Goal: Task Accomplishment & Management: Manage account settings

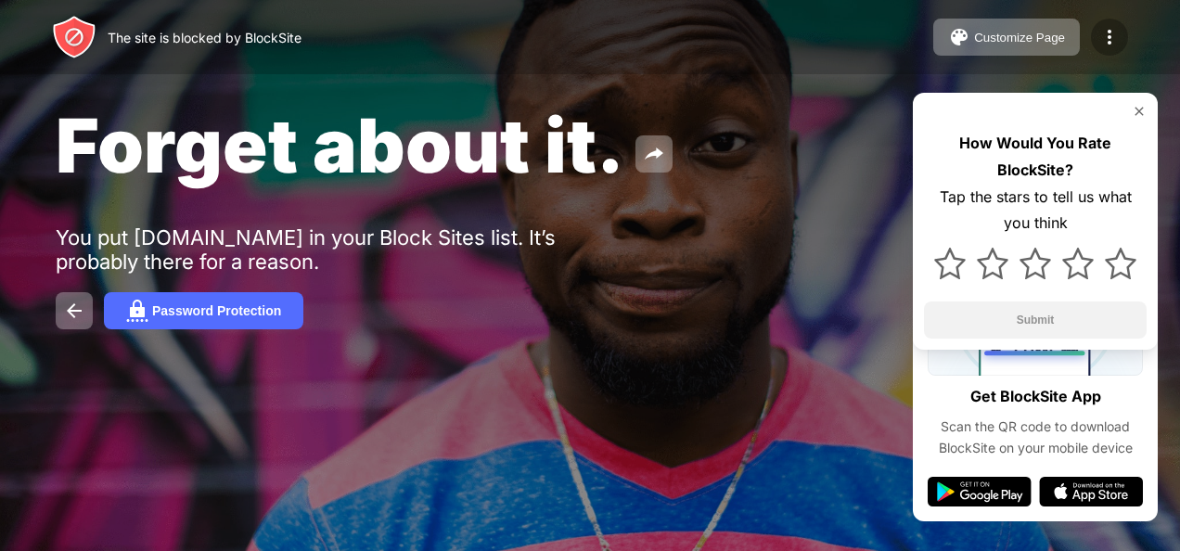
click at [1109, 29] on img at bounding box center [1110, 37] width 22 height 22
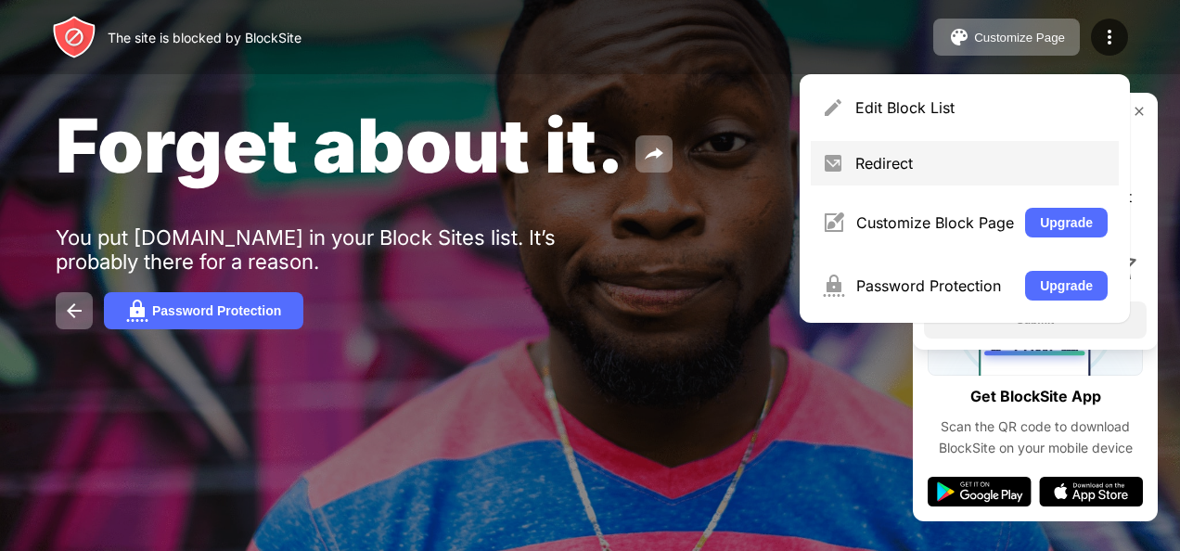
click at [919, 174] on div "Redirect" at bounding box center [965, 163] width 308 height 45
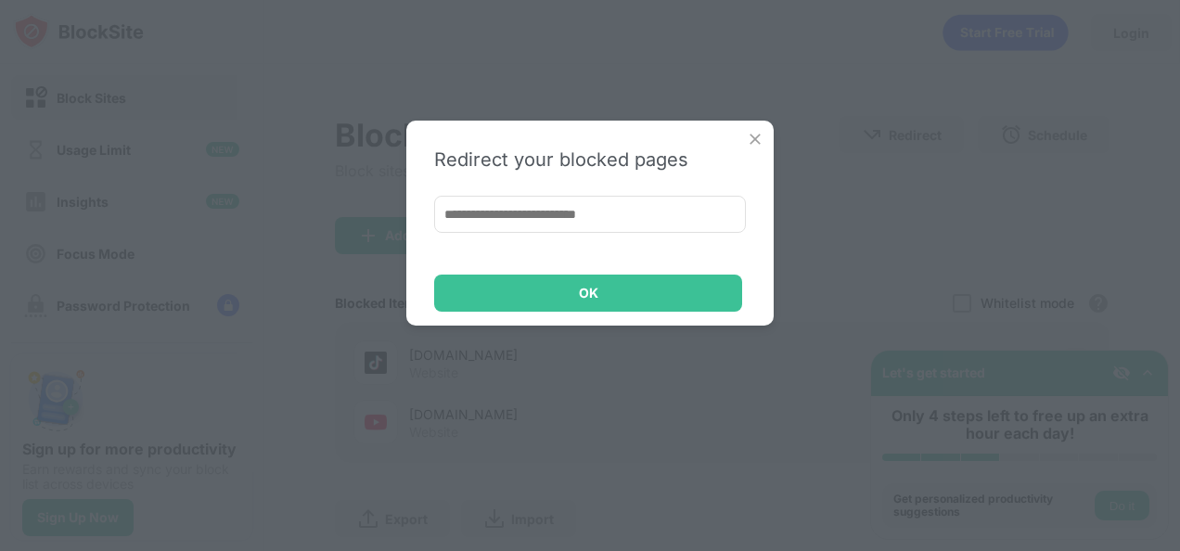
click at [754, 144] on img at bounding box center [755, 139] width 19 height 19
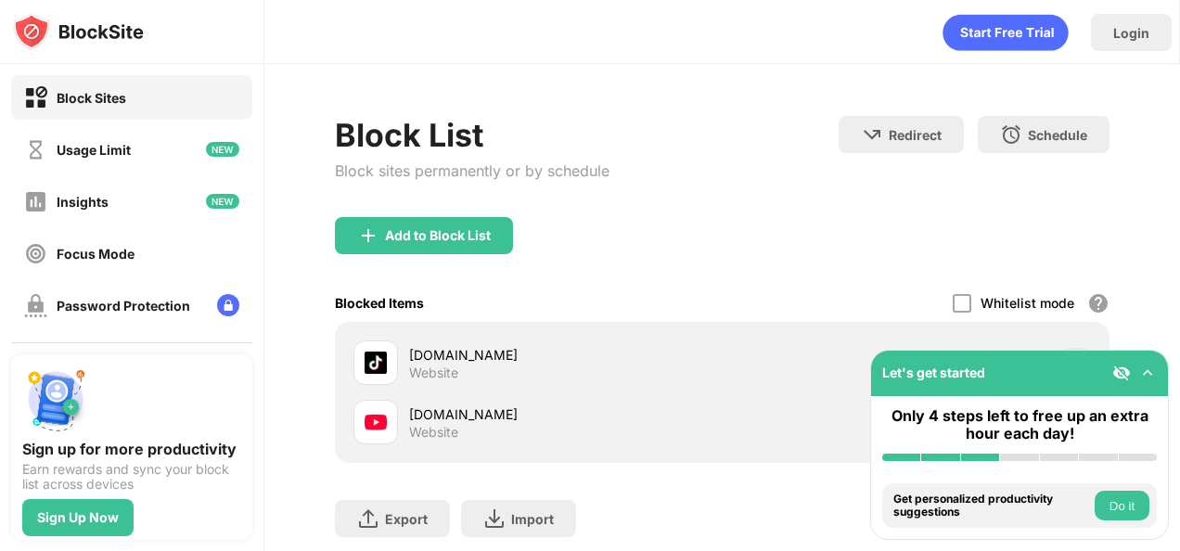
scroll to position [122, 0]
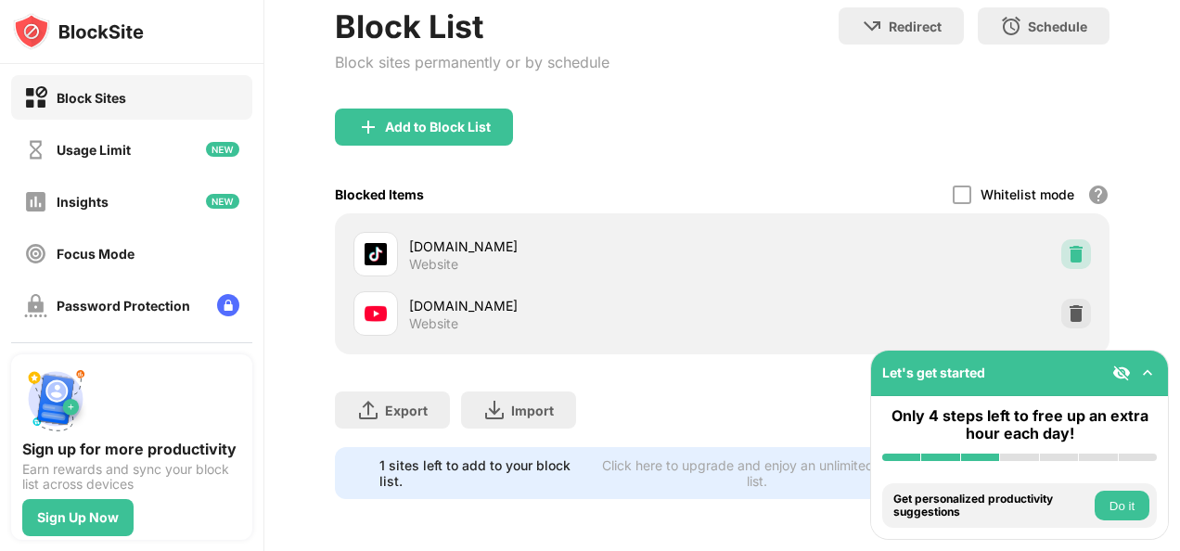
click at [1067, 245] on img at bounding box center [1076, 254] width 19 height 19
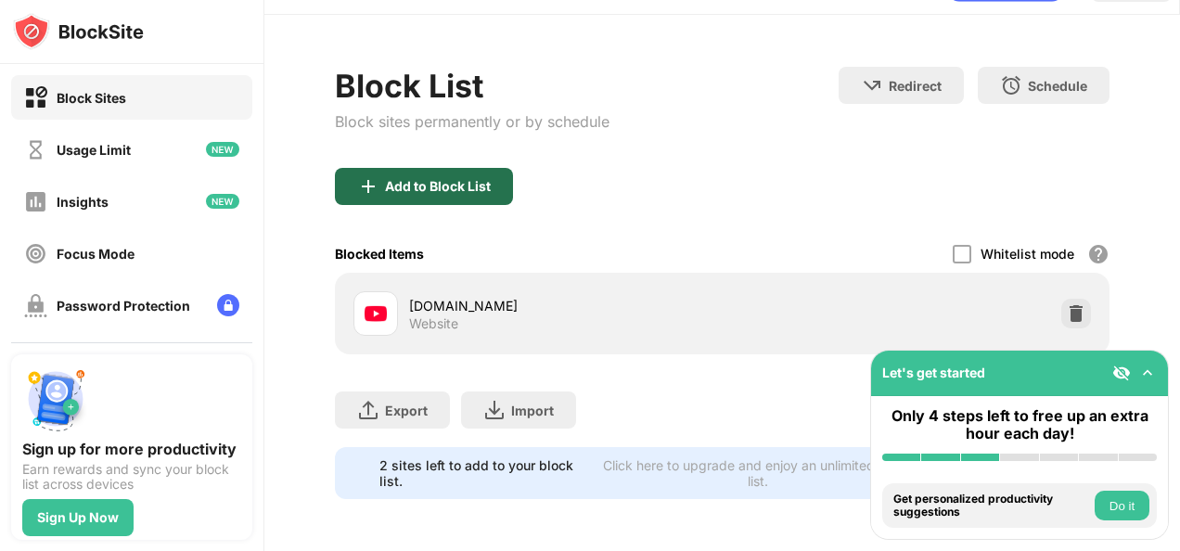
click at [419, 182] on div "Add to Block List" at bounding box center [424, 186] width 178 height 37
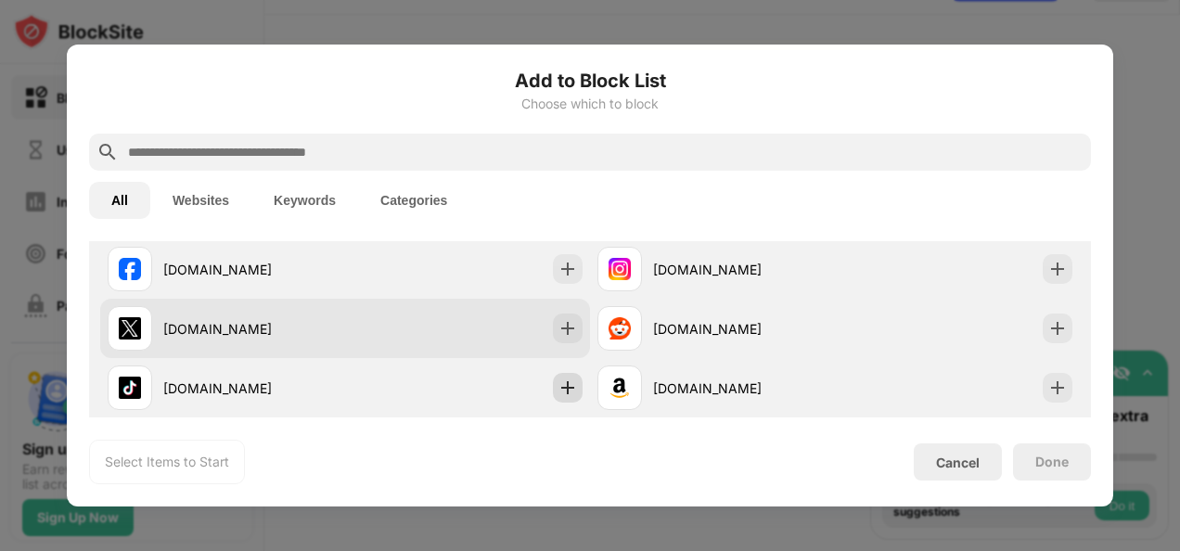
scroll to position [389, 0]
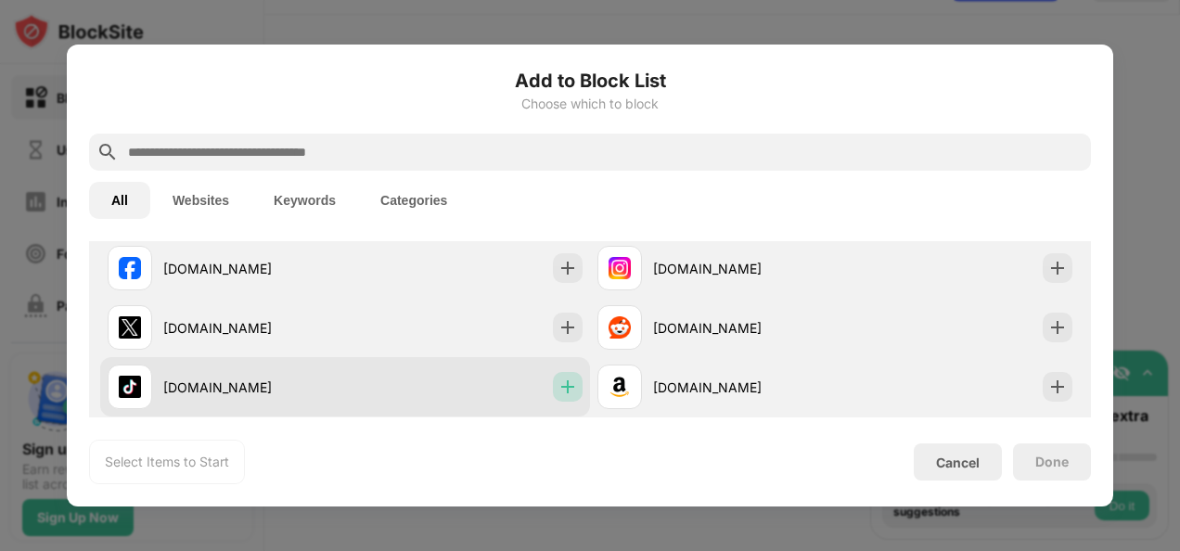
click at [569, 395] on div at bounding box center [568, 387] width 30 height 30
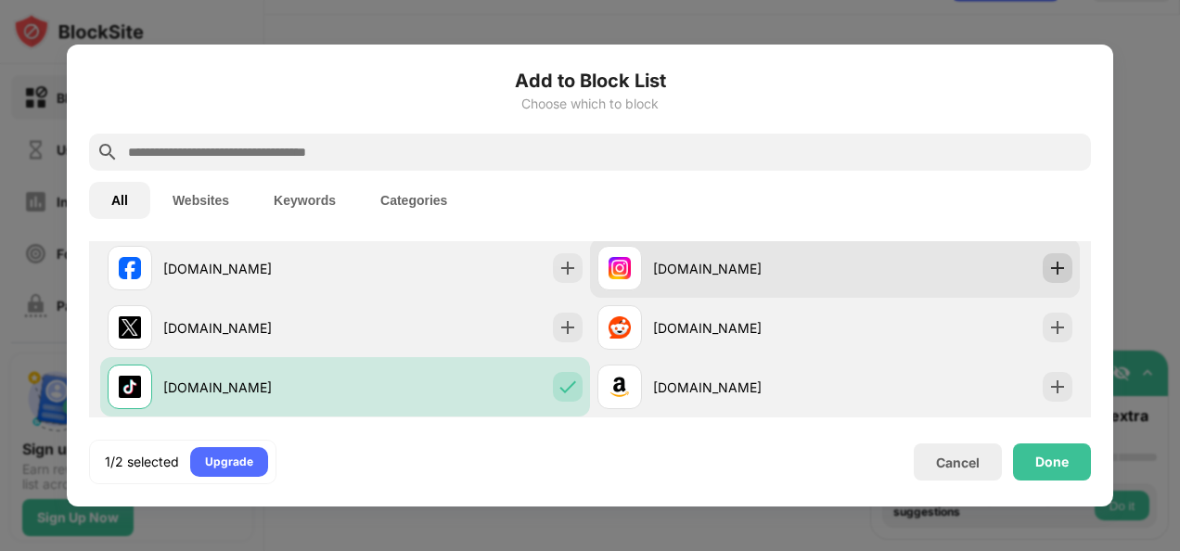
click at [1043, 278] on div at bounding box center [1058, 268] width 30 height 30
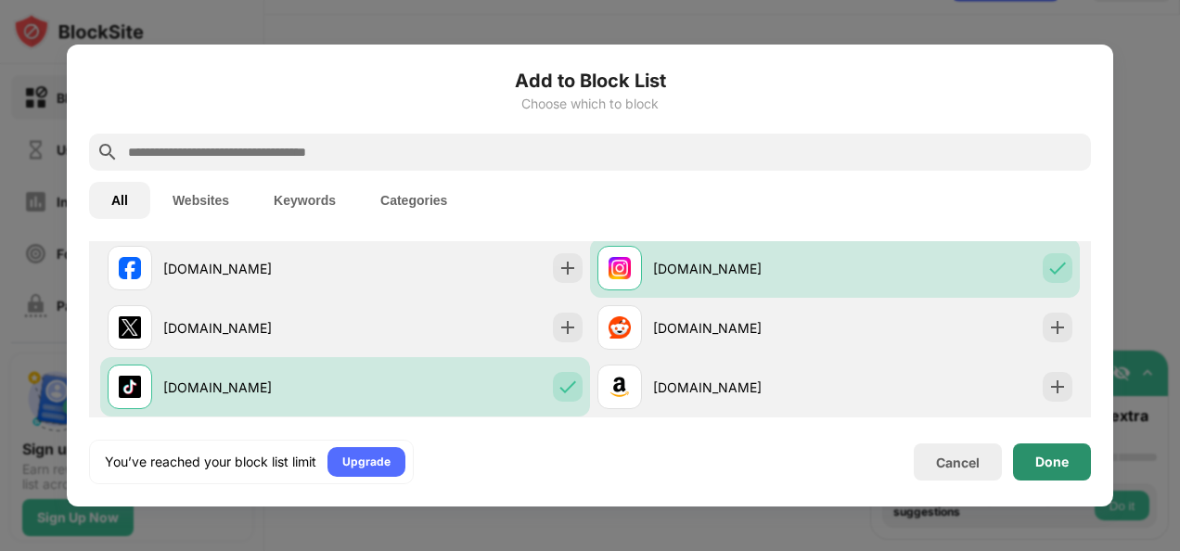
click at [1082, 467] on div "Done" at bounding box center [1052, 462] width 78 height 37
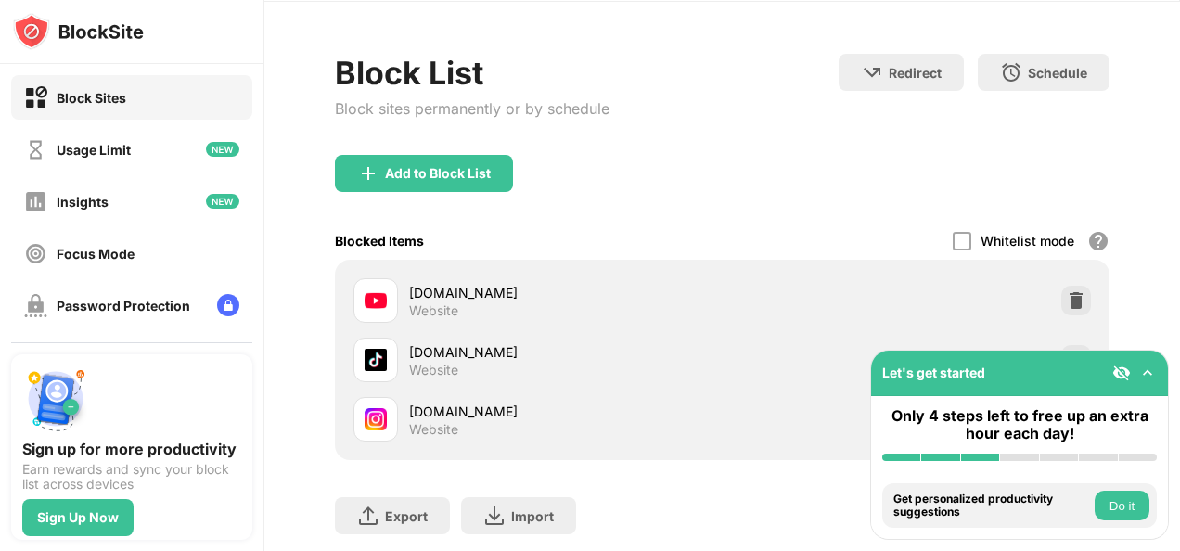
scroll to position [122, 0]
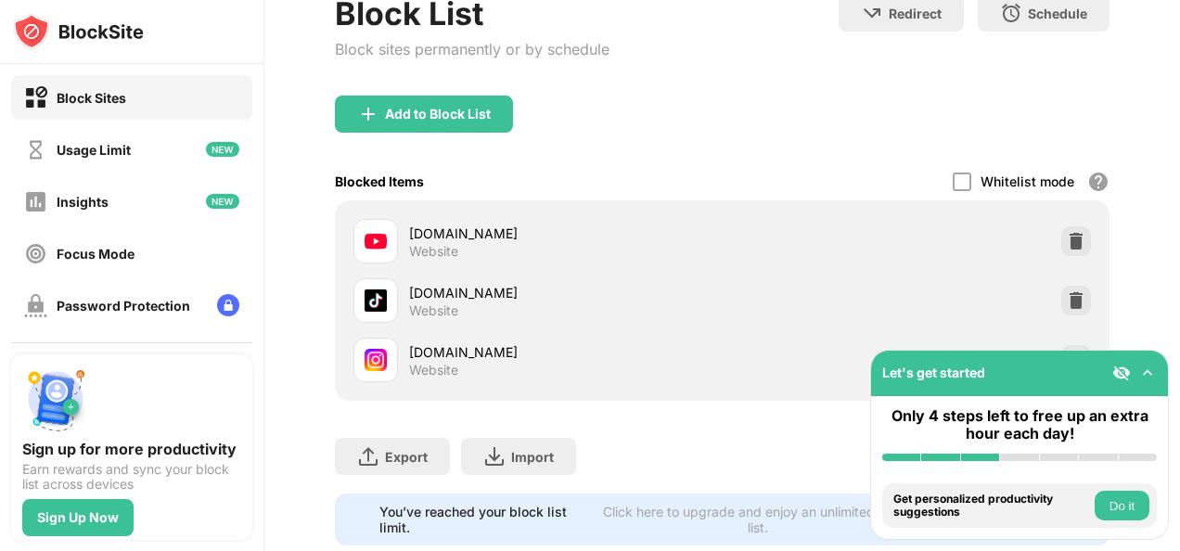
click at [1153, 374] on img at bounding box center [1148, 373] width 19 height 19
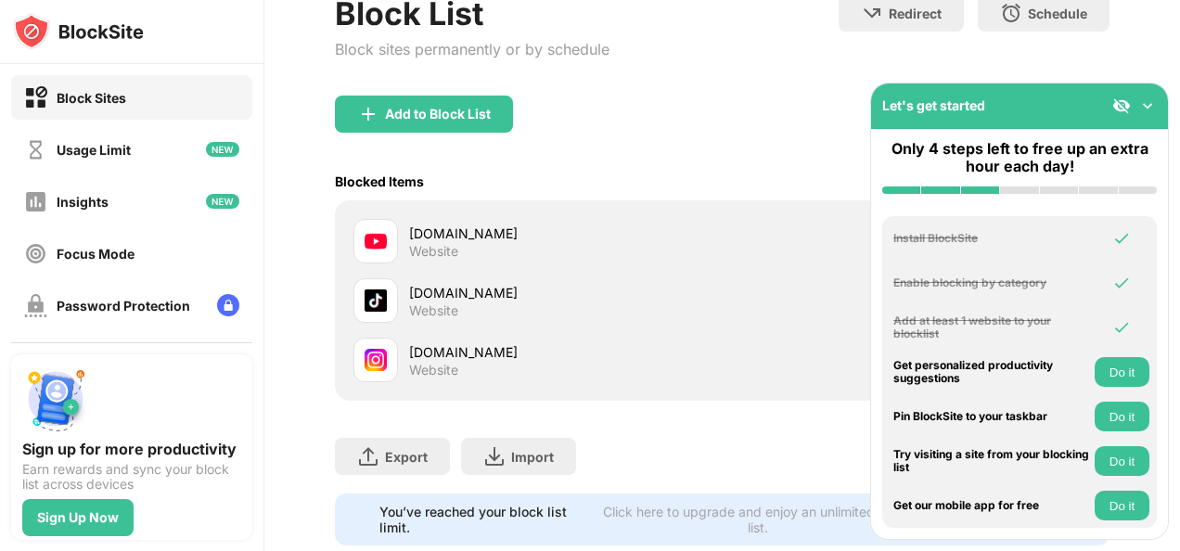
click at [859, 453] on div "Export Export Files (for websites items only) Import Import Files (for websites…" at bounding box center [722, 447] width 774 height 93
